Goal: Task Accomplishment & Management: Complete application form

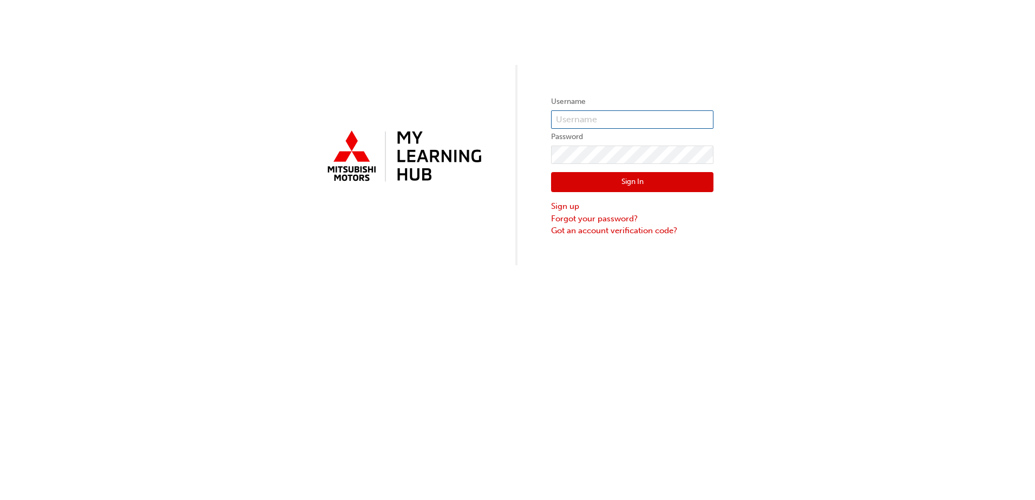
click at [625, 121] on input "text" at bounding box center [632, 119] width 162 height 18
type input "N858FBANGAYA"
click button "Sign In" at bounding box center [632, 182] width 162 height 21
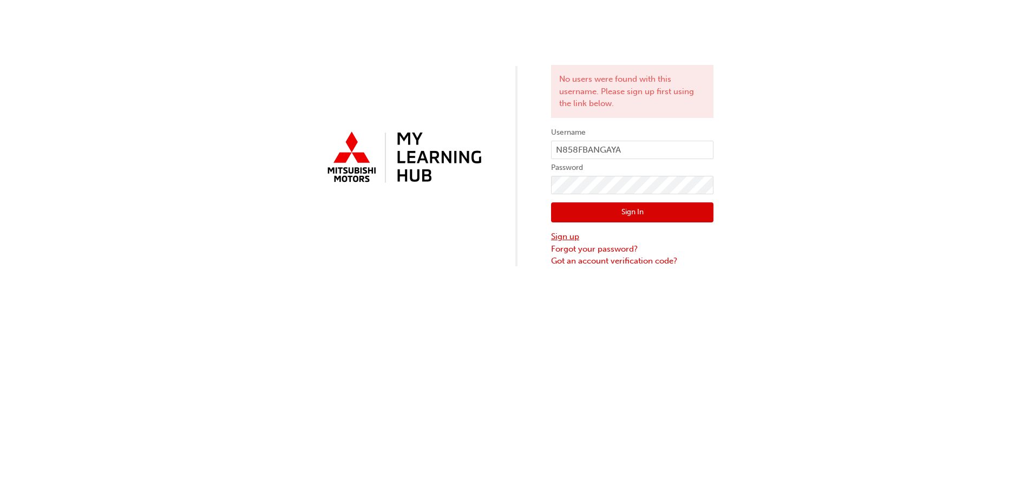
click at [562, 237] on link "Sign up" at bounding box center [632, 237] width 162 height 12
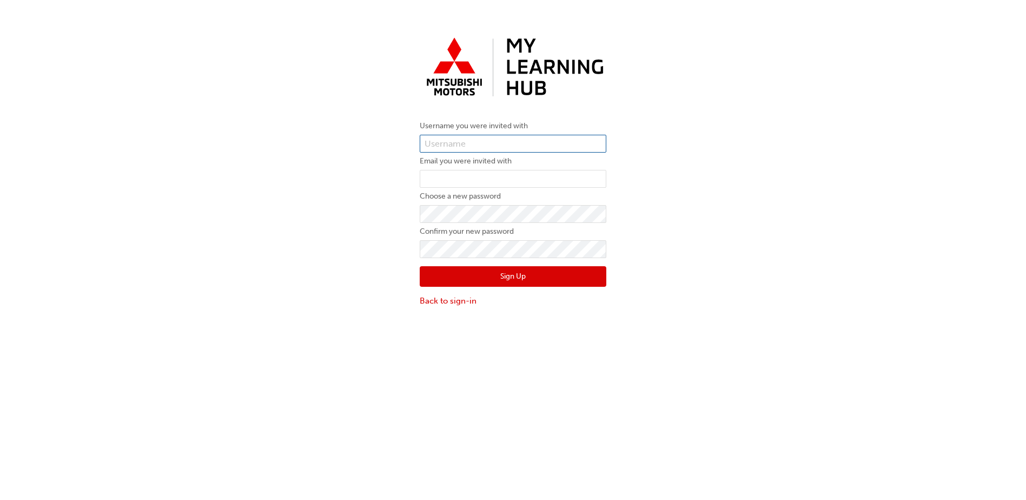
click at [467, 141] on input "text" at bounding box center [513, 144] width 187 height 18
click at [345, 191] on div "Username you were invited with Email you were invited with Choose a new passwor…" at bounding box center [513, 169] width 1026 height 291
click at [444, 145] on input "text" at bounding box center [513, 144] width 187 height 18
type input "N858FBANGAYA"
click at [438, 180] on input "email" at bounding box center [513, 179] width 187 height 18
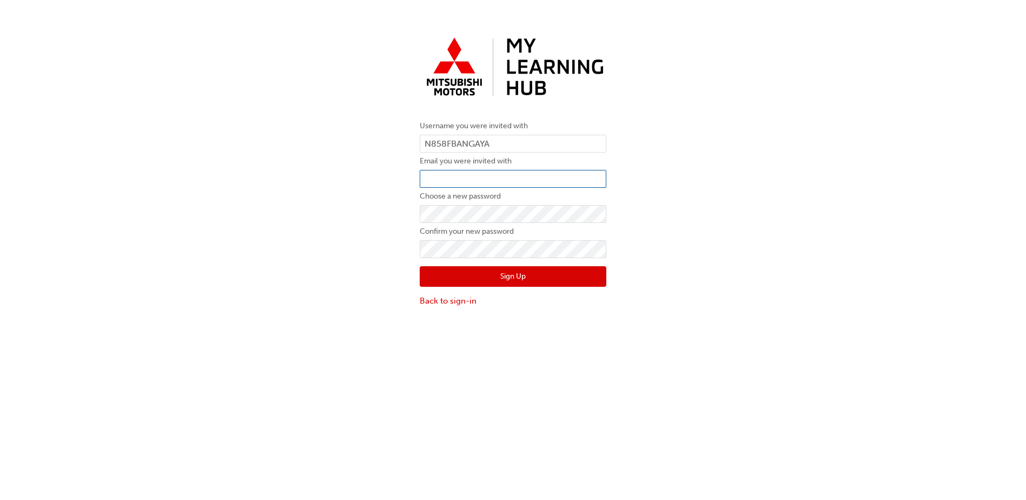
type input "[EMAIL_ADDRESS][DOMAIN_NAME]"
click button "Sign Up" at bounding box center [513, 276] width 187 height 21
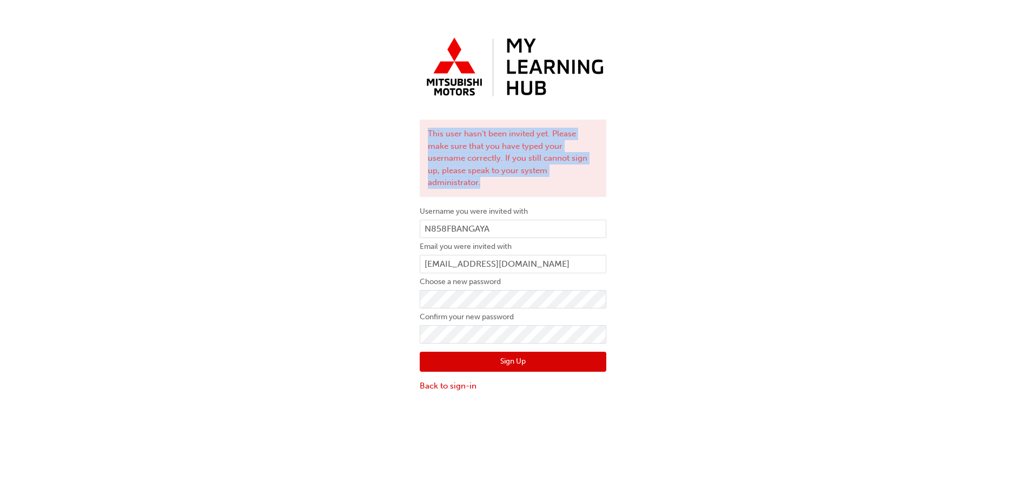
drag, startPoint x: 425, startPoint y: 130, endPoint x: 568, endPoint y: 174, distance: 148.9
click at [568, 174] on div "This user hasn't been invited yet. Please make sure that you have typed your us…" at bounding box center [513, 158] width 187 height 77
copy div "This user hasn't been invited yet. Please make sure that you have typed your us…"
click at [487, 352] on button "Sign Up" at bounding box center [513, 362] width 187 height 21
